Goal: Task Accomplishment & Management: Use online tool/utility

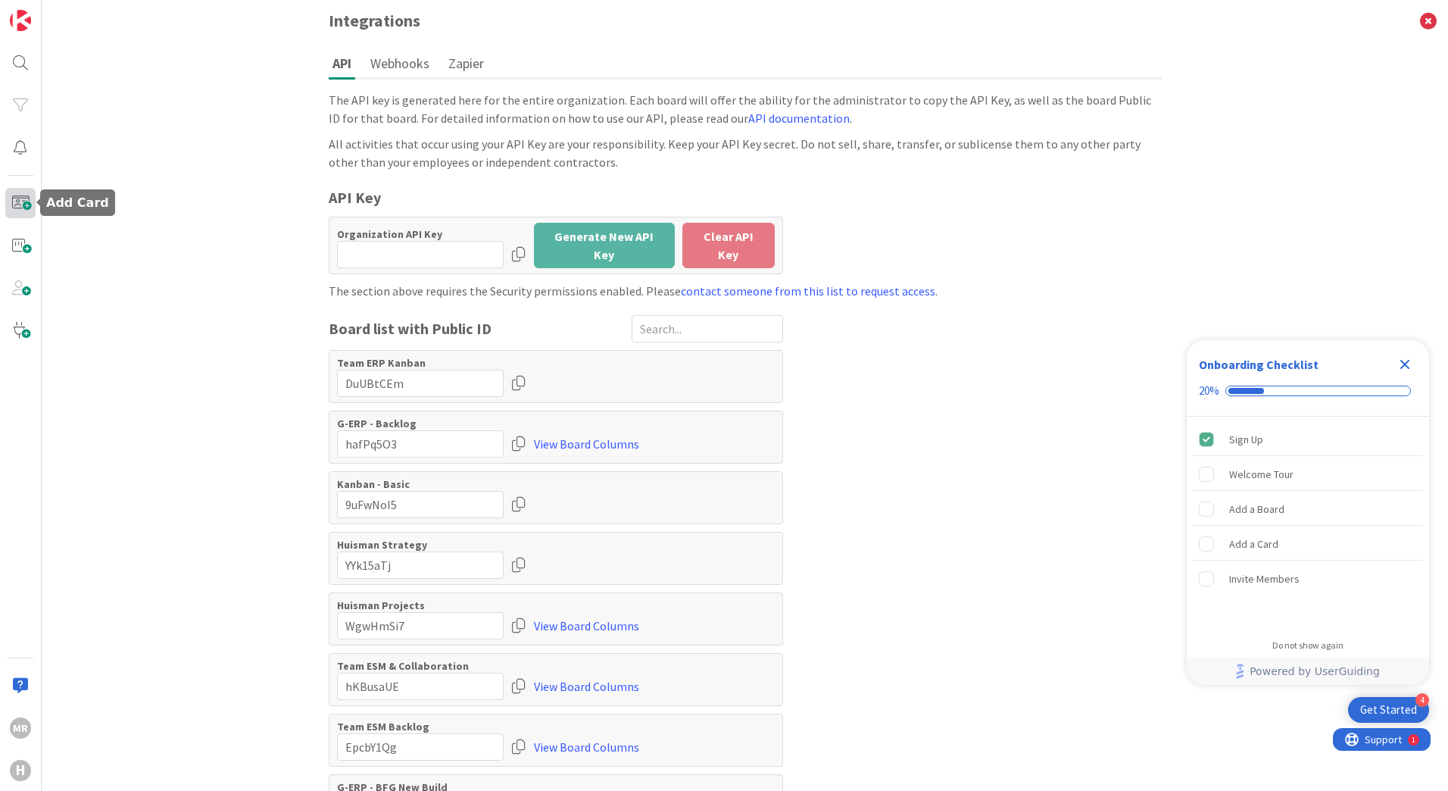
click at [21, 211] on span at bounding box center [20, 203] width 30 height 30
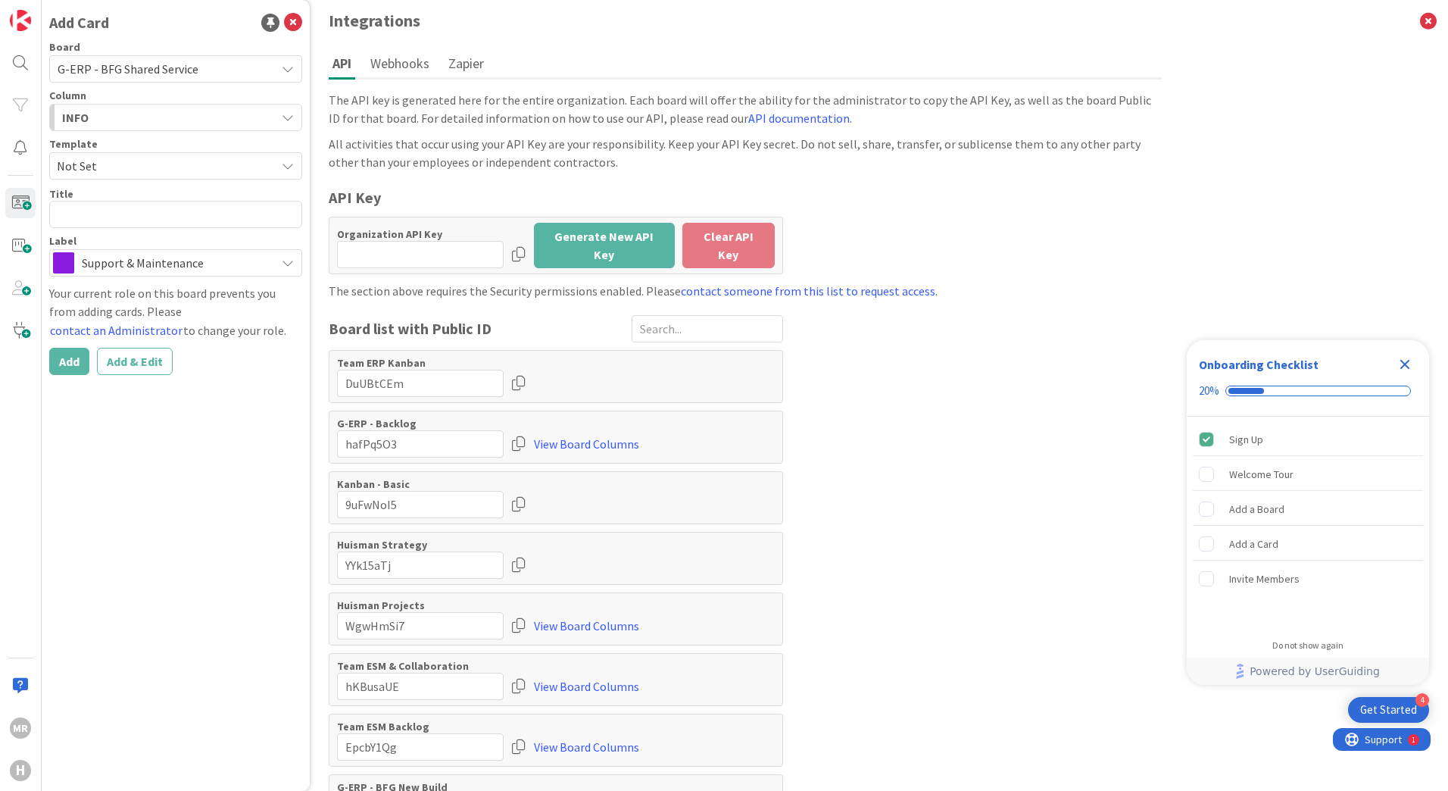
click at [289, 119] on icon "button" at bounding box center [288, 117] width 12 height 12
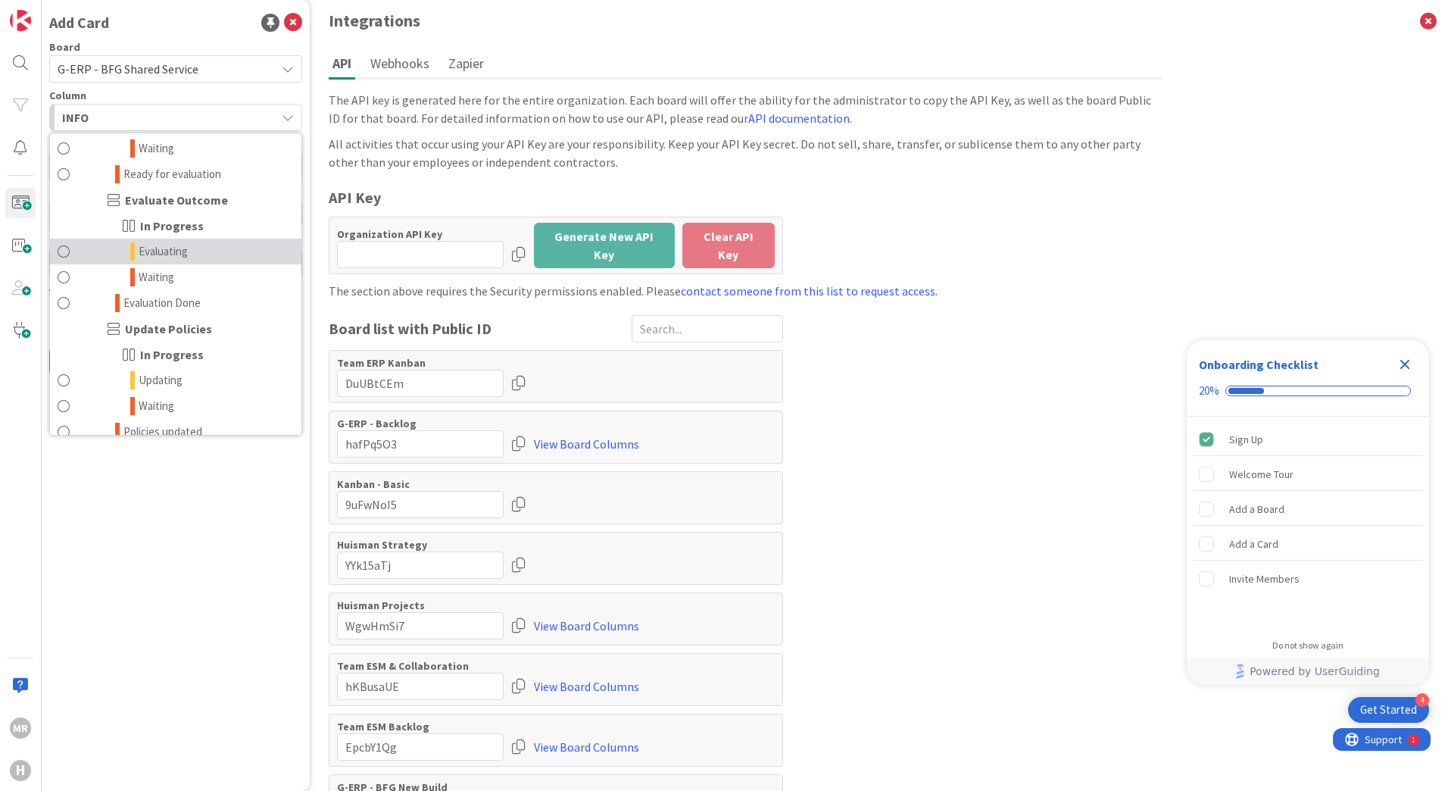
scroll to position [1900, 0]
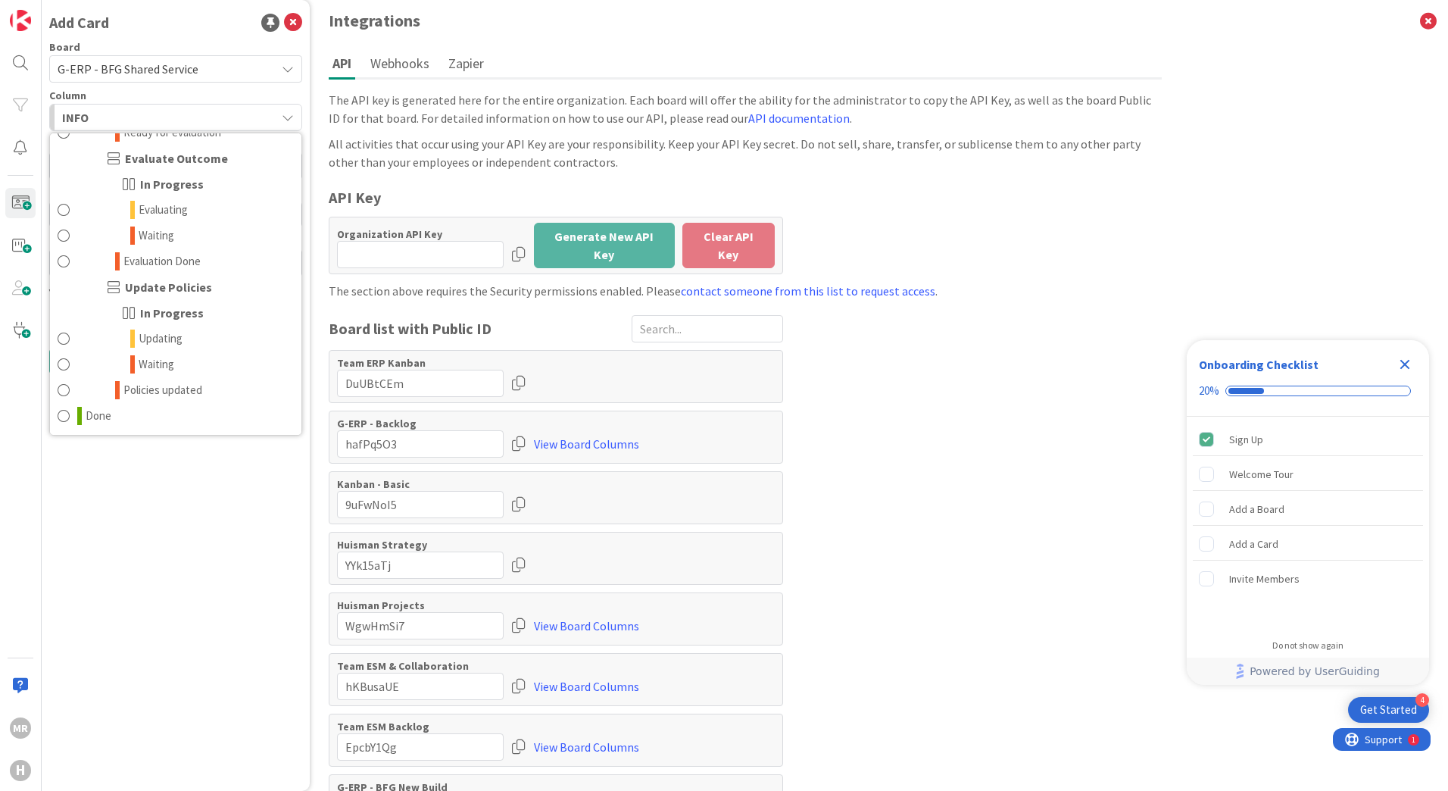
click at [189, 465] on div "Add Card Board G-ERP - BFG Shared Service Column INFO INFO Input Buffer Changes…" at bounding box center [176, 395] width 268 height 791
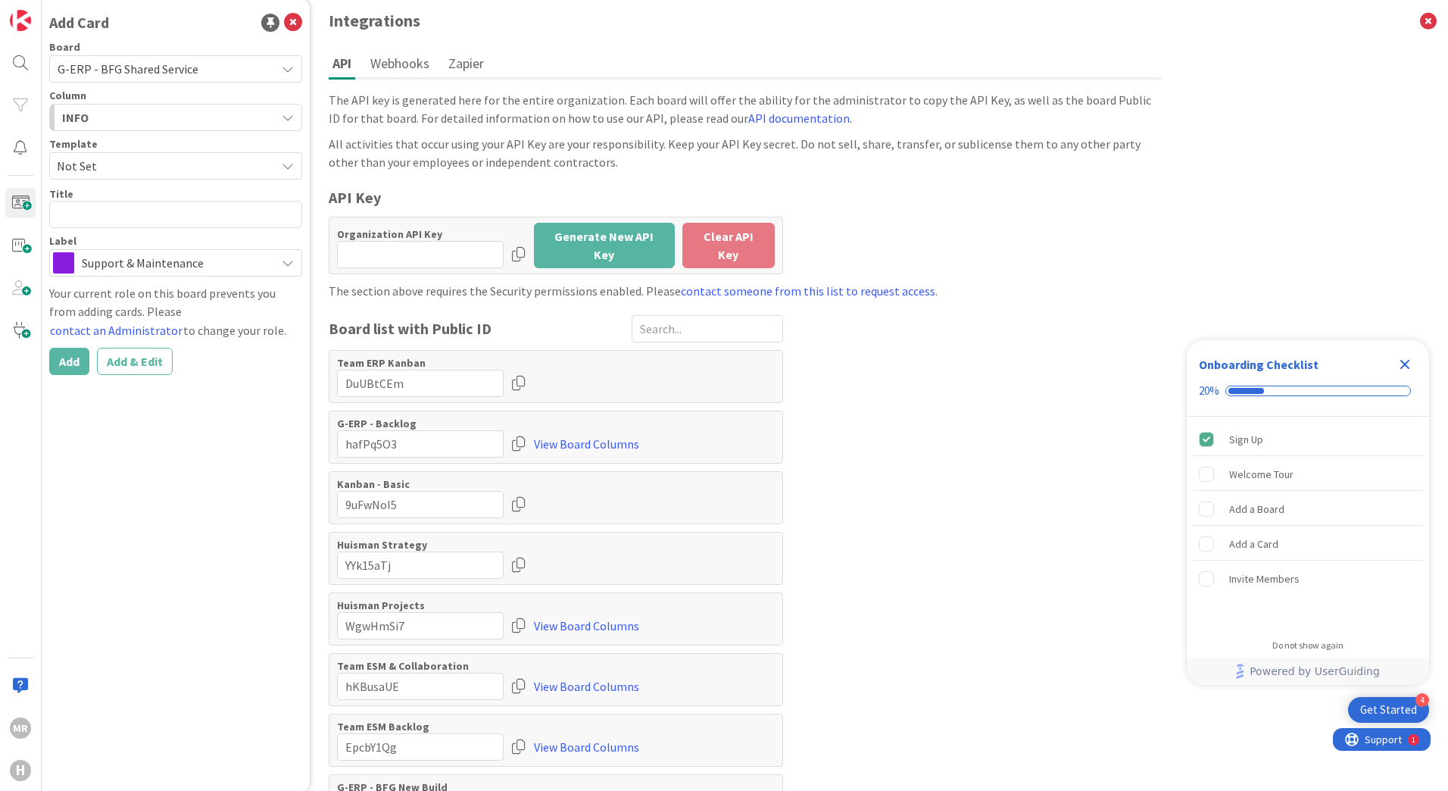
click at [295, 264] on div "Support & Maintenance" at bounding box center [175, 262] width 253 height 27
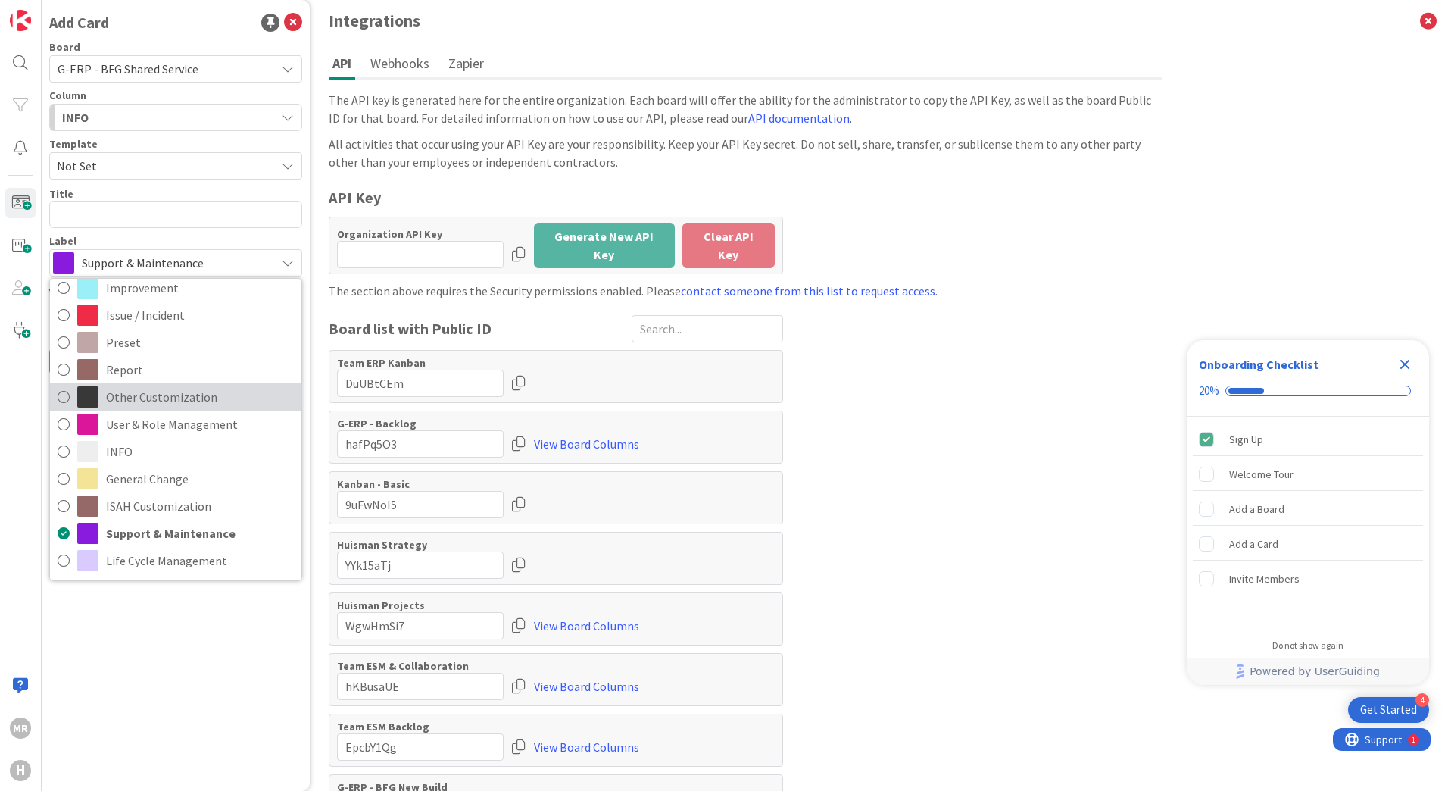
scroll to position [0, 0]
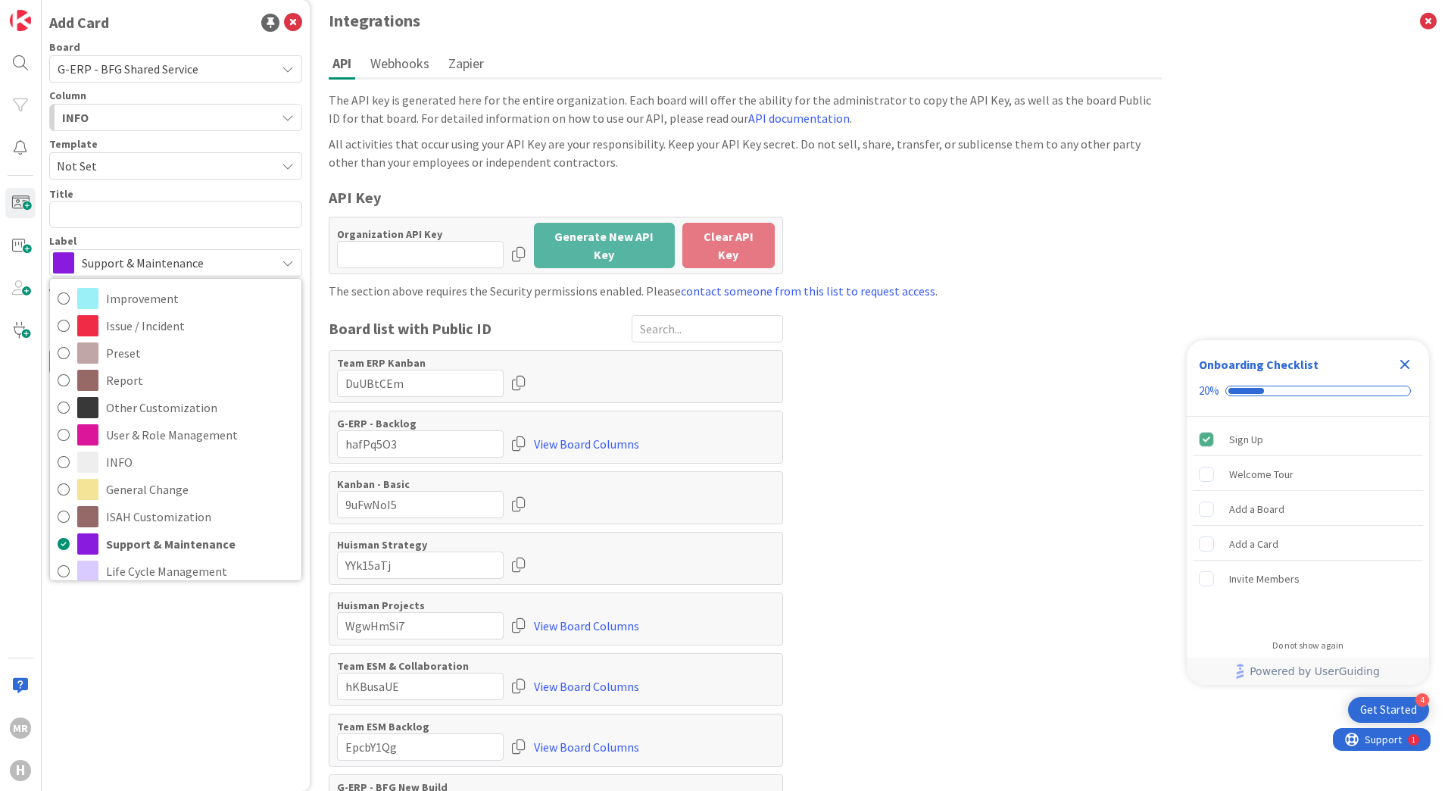
click at [289, 261] on icon at bounding box center [288, 263] width 12 height 12
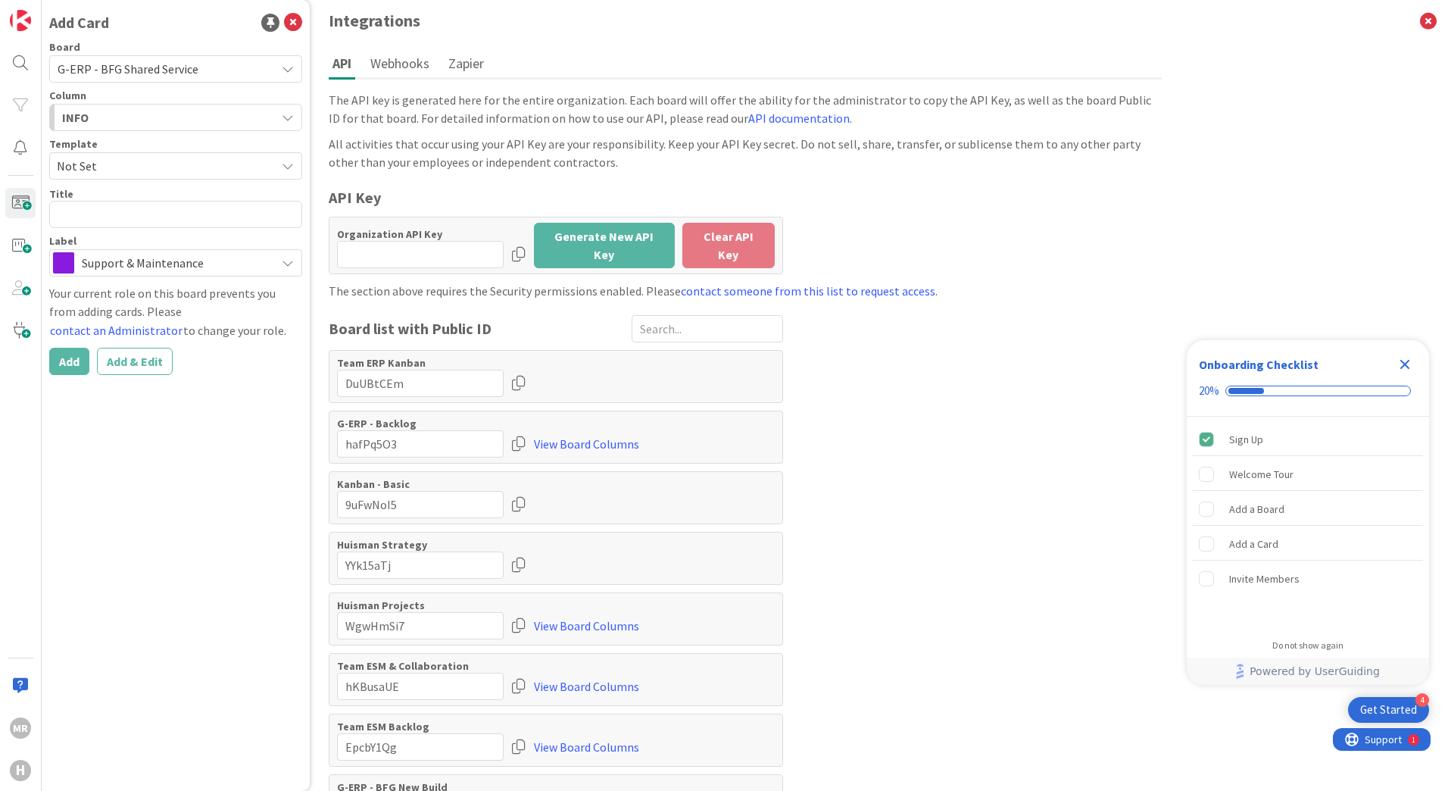
click at [285, 64] on icon at bounding box center [288, 69] width 12 height 12
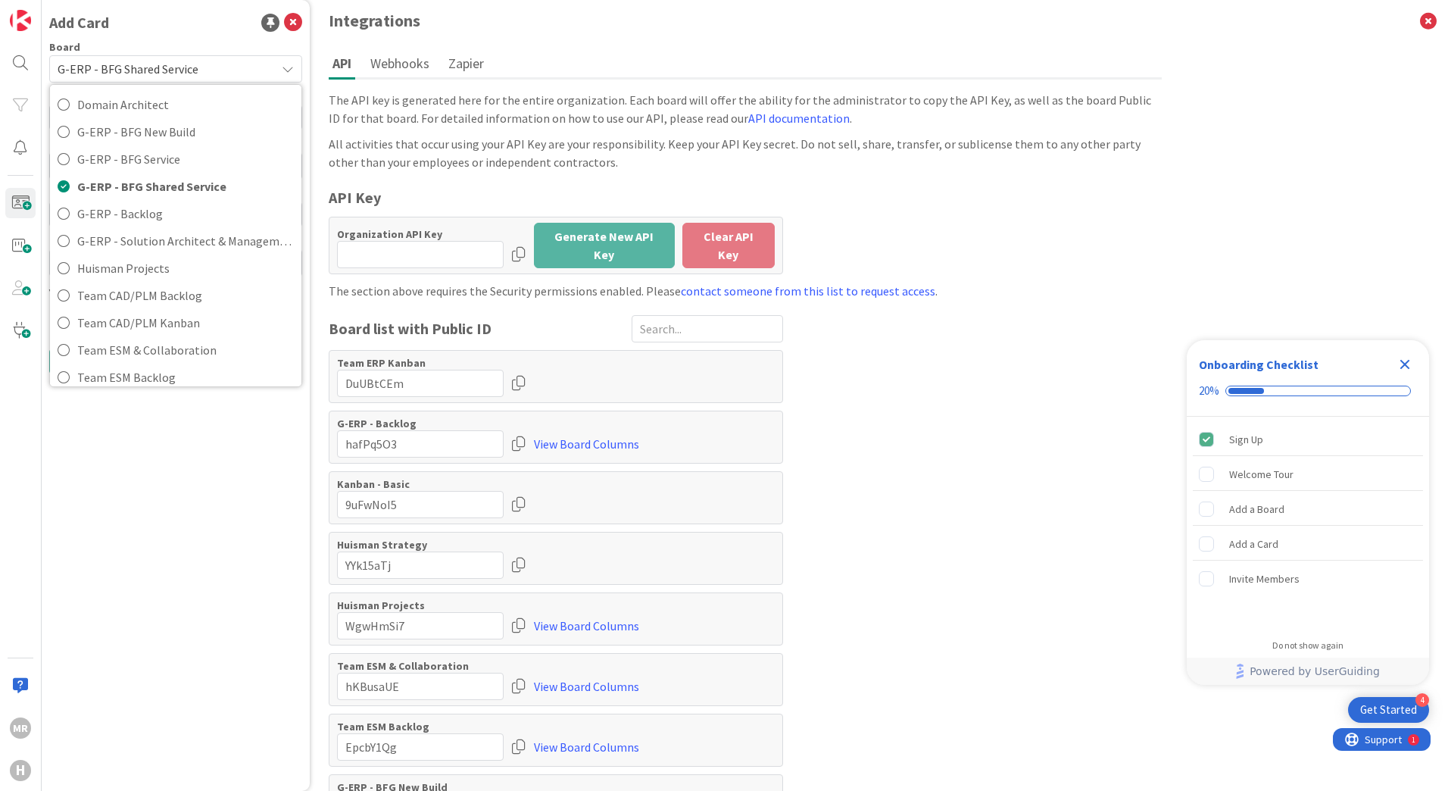
click at [286, 67] on icon at bounding box center [288, 69] width 12 height 12
